Goal: Task Accomplishment & Management: Complete application form

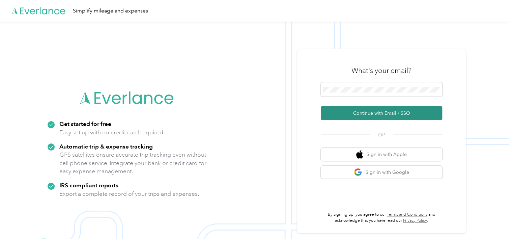
click at [358, 115] on button "Continue with Email / SSO" at bounding box center [381, 113] width 121 height 14
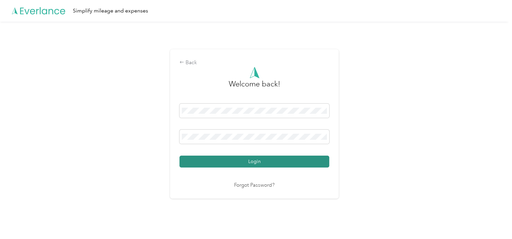
click at [215, 159] on button "Login" at bounding box center [254, 162] width 150 height 12
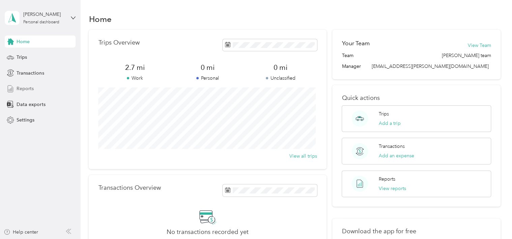
click at [20, 85] on span "Reports" at bounding box center [25, 88] width 17 height 7
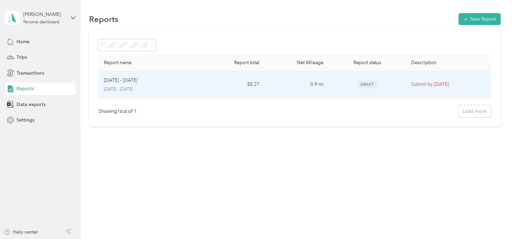
click at [374, 85] on span "Draft" at bounding box center [367, 85] width 20 height 8
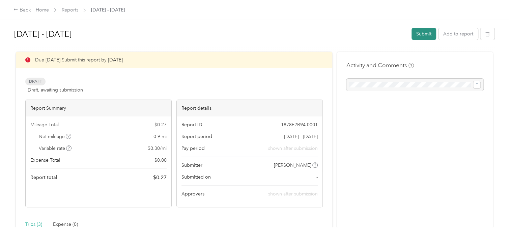
click at [422, 35] on button "Submit" at bounding box center [424, 34] width 25 height 12
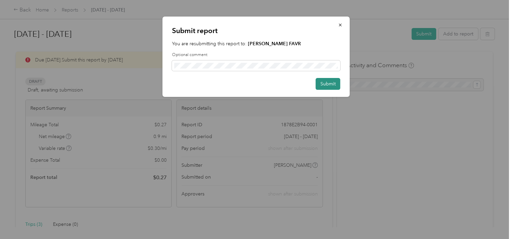
click at [321, 82] on button "Submit" at bounding box center [328, 84] width 25 height 12
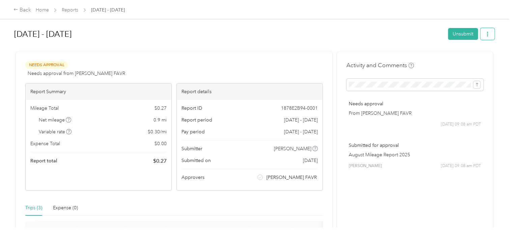
click at [488, 35] on button "button" at bounding box center [487, 34] width 14 height 12
click at [318, 46] on div at bounding box center [254, 48] width 480 height 7
click at [23, 10] on div "Back" at bounding box center [22, 10] width 18 height 8
